Goal: Information Seeking & Learning: Learn about a topic

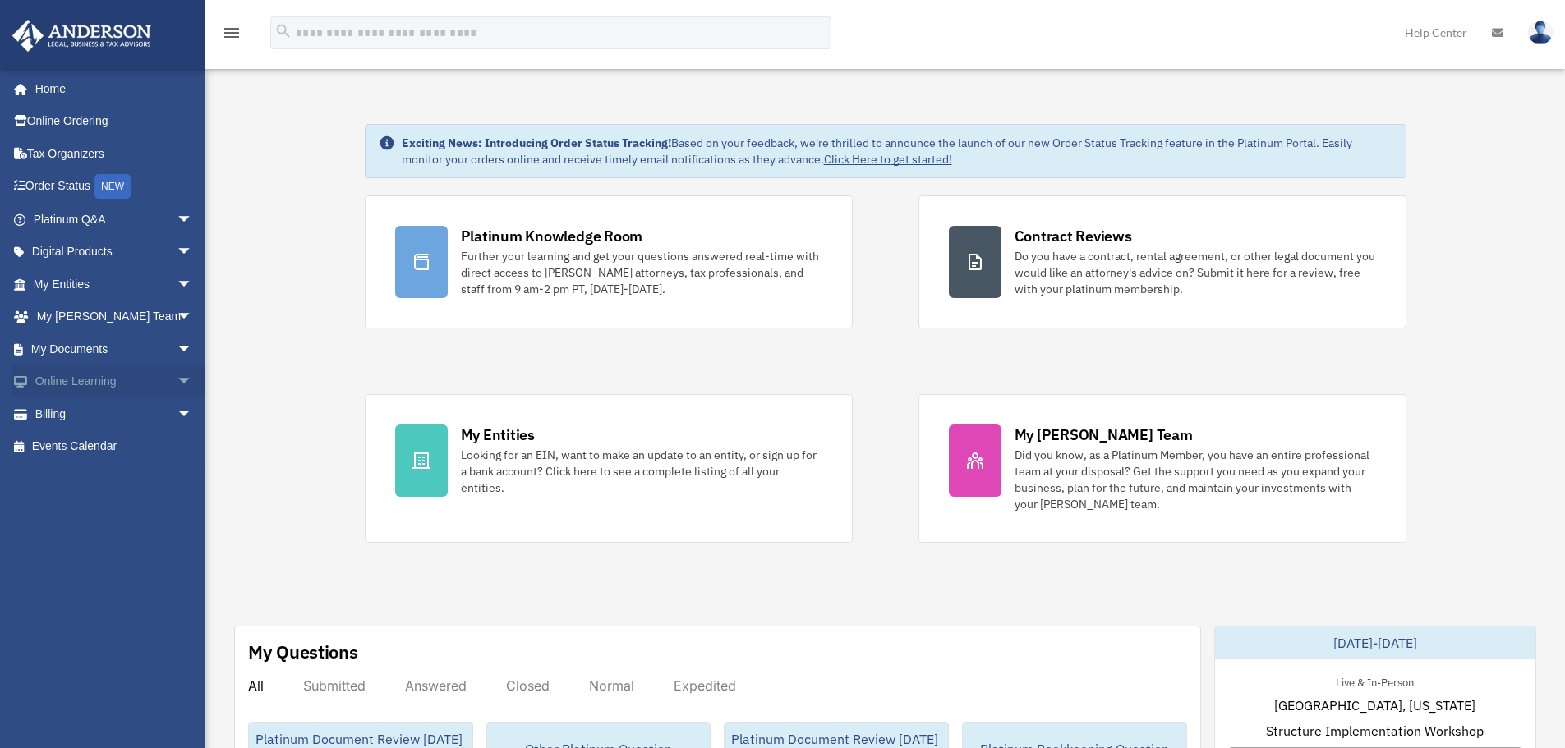
click at [177, 377] on span "arrow_drop_down" at bounding box center [193, 383] width 33 height 34
click at [94, 436] on link "Video Training" at bounding box center [120, 446] width 195 height 33
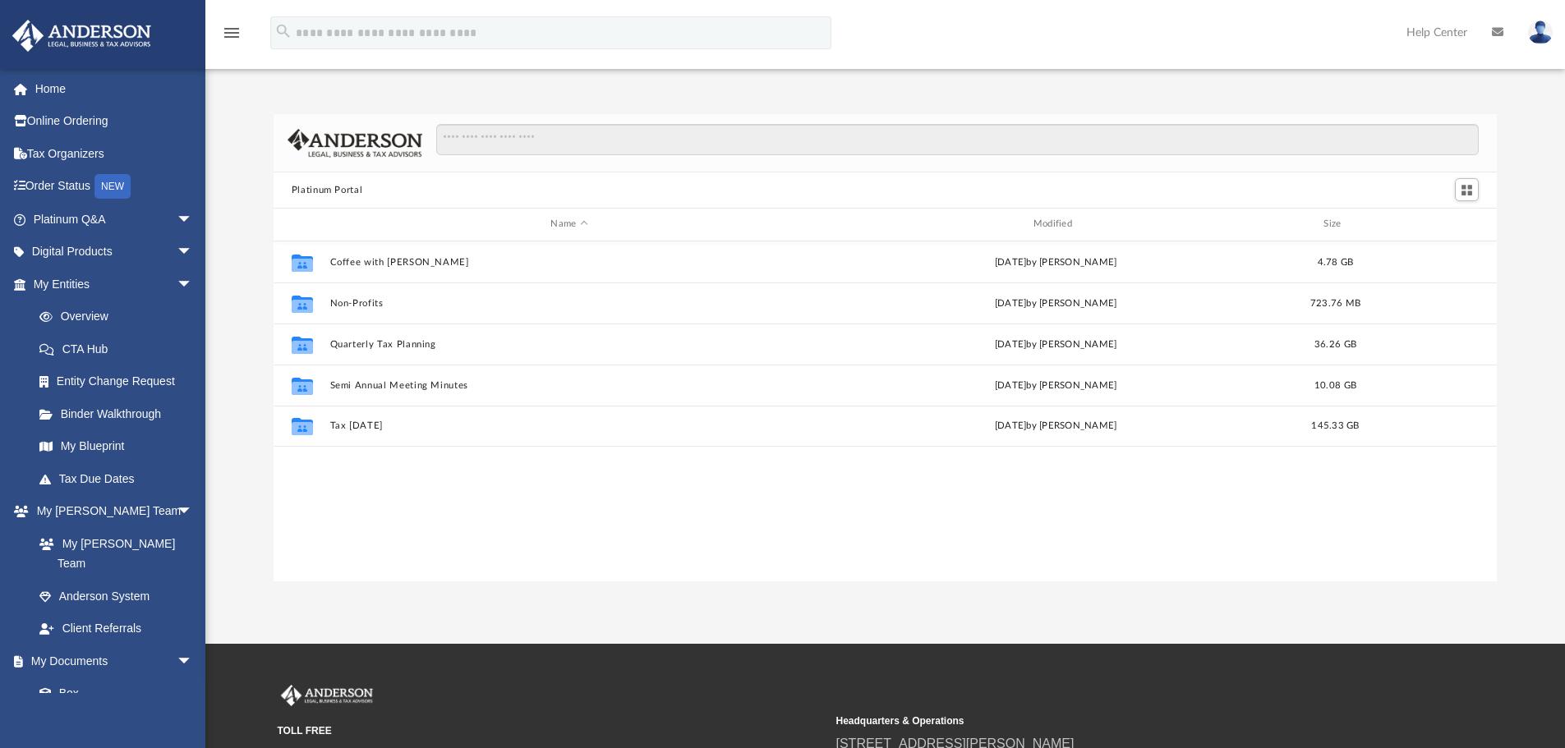
scroll to position [361, 1211]
click at [700, 140] on input "Search files and folders" at bounding box center [957, 139] width 1042 height 31
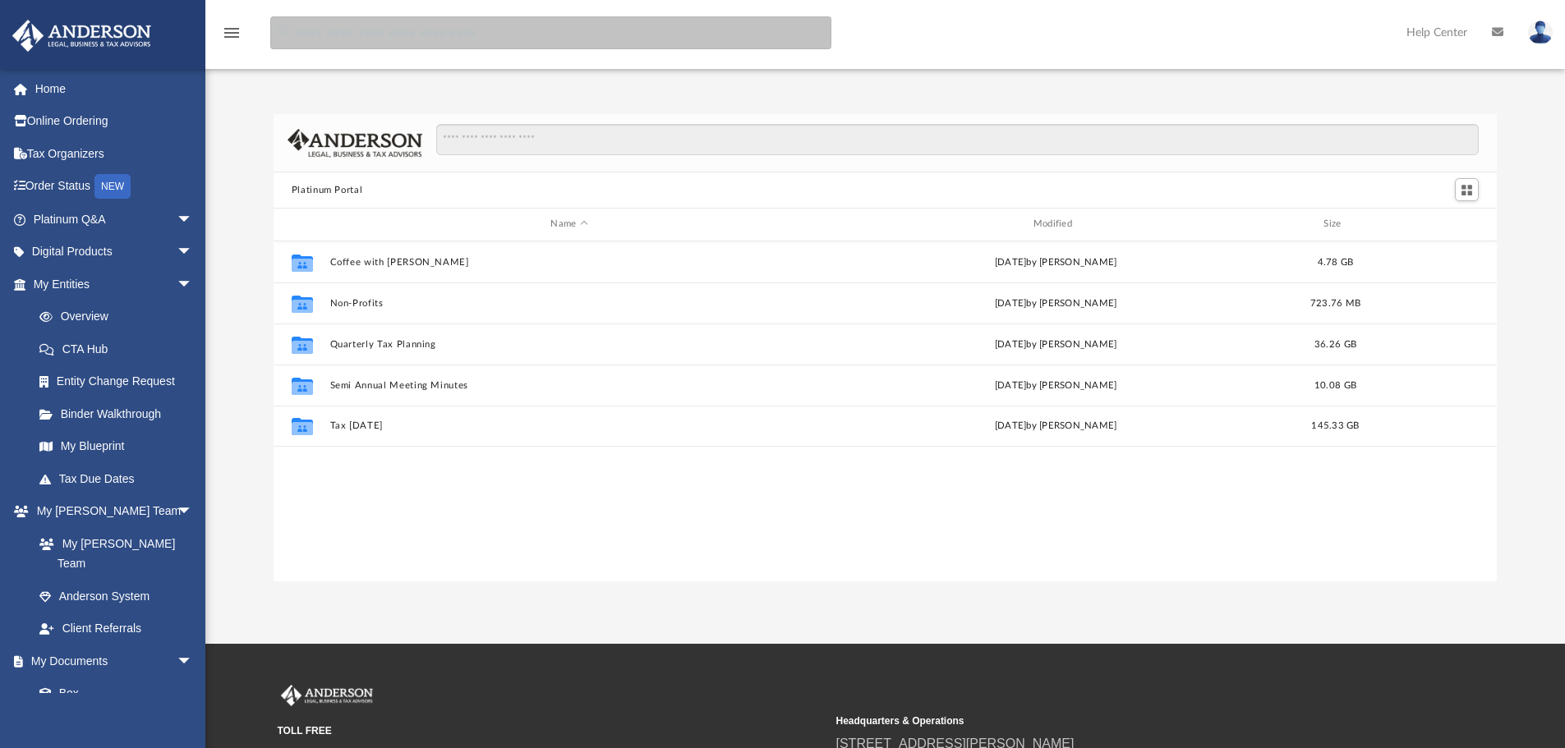
click at [572, 43] on input "search" at bounding box center [550, 32] width 561 height 33
type input "**********"
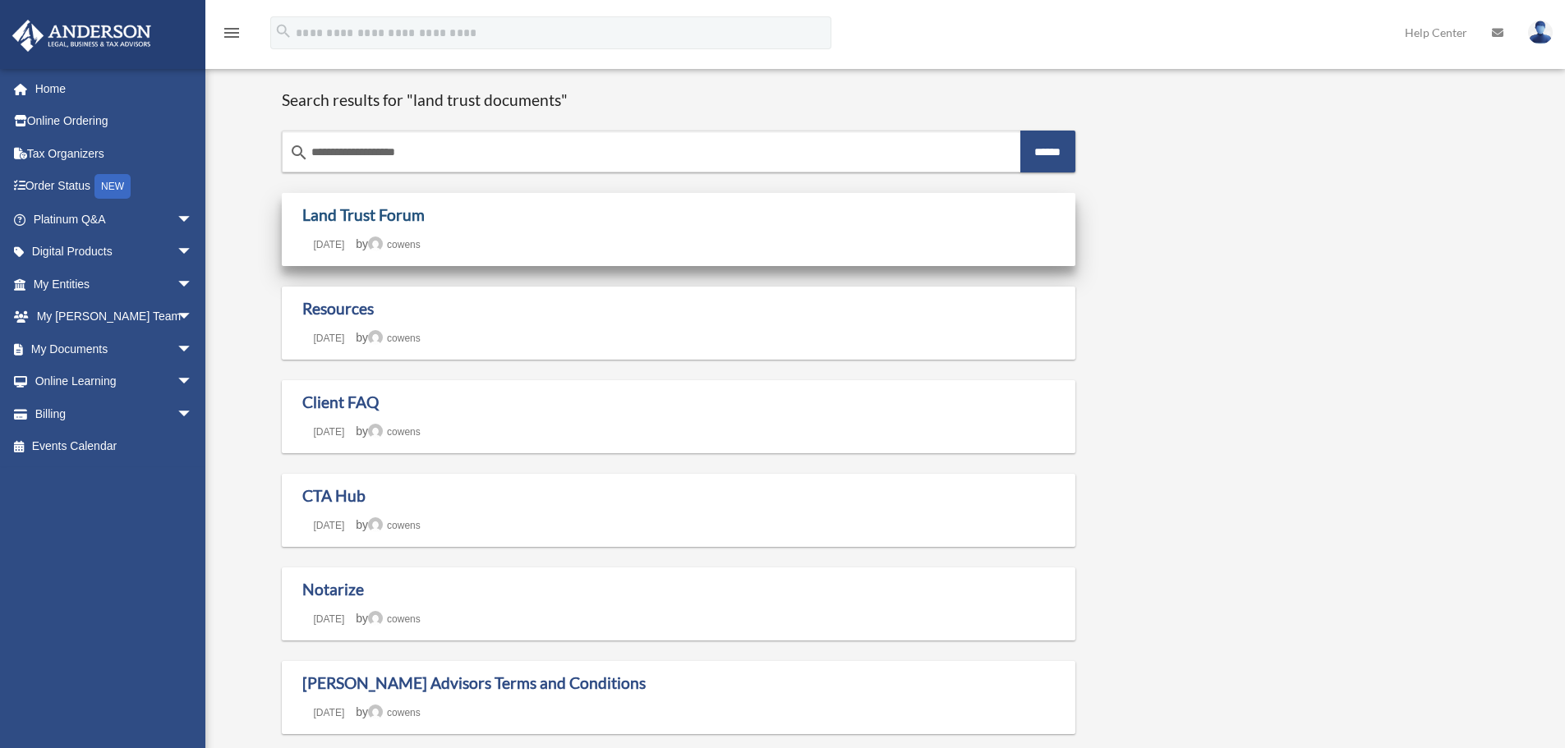
click at [373, 211] on link "Land Trust Forum" at bounding box center [363, 214] width 122 height 19
